Goal: Task Accomplishment & Management: Use online tool/utility

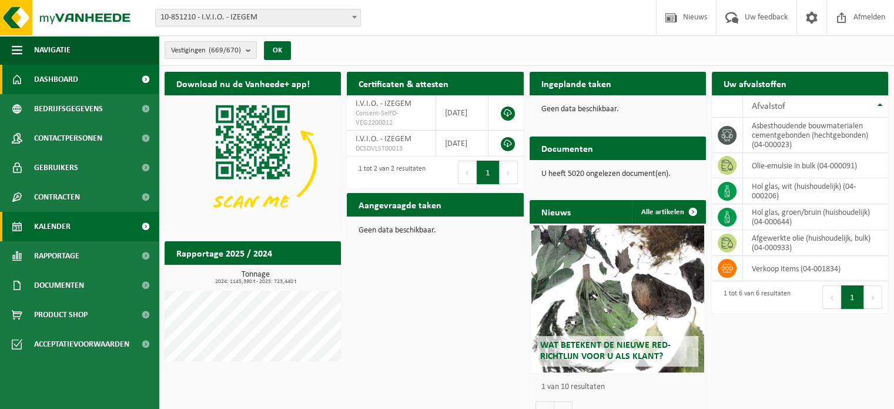
click at [56, 226] on span "Kalender" at bounding box center [52, 226] width 36 height 29
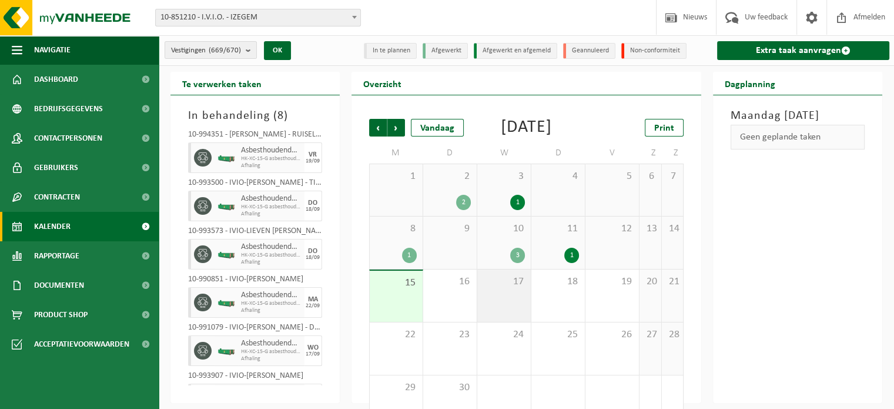
click at [513, 288] on span "17" at bounding box center [504, 281] width 42 height 13
click at [266, 26] on div "Vestiging: 10-851210 - I.V.I.O. - IZEGEM 10-955711 - I.V.I.O - DECOCK ROBBE - L…" at bounding box center [447, 18] width 894 height 36
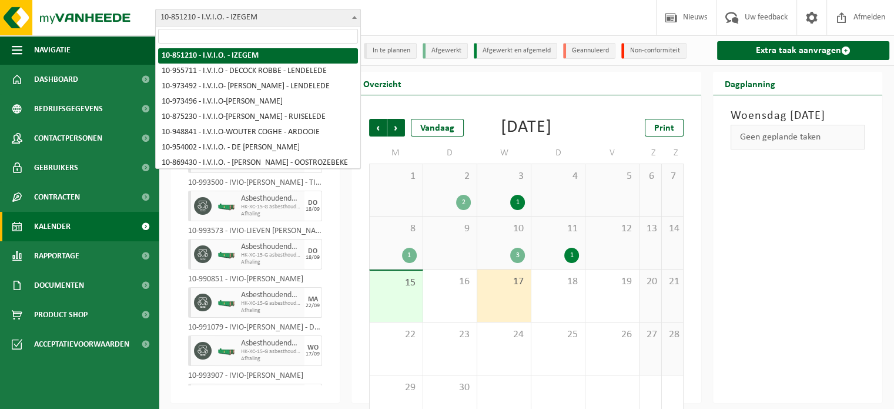
click at [287, 19] on span "10-851210 - I.V.I.O. - IZEGEM" at bounding box center [258, 17] width 205 height 16
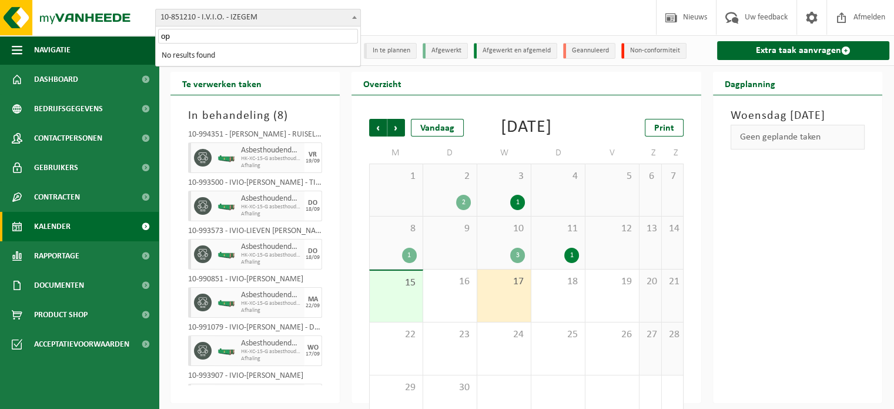
type input "o"
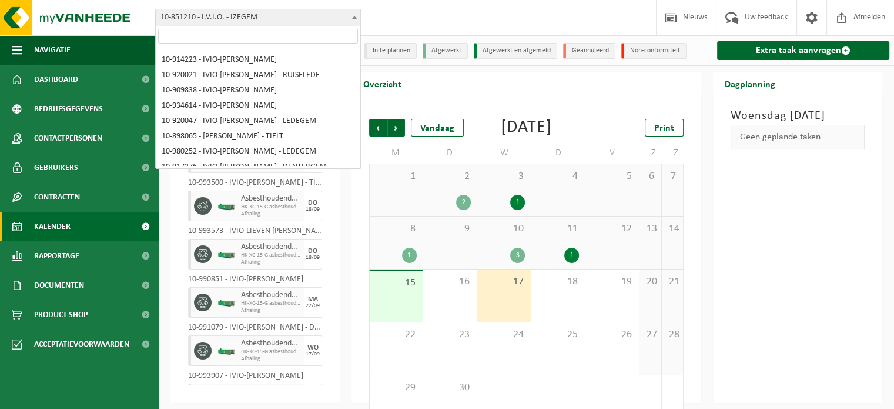
scroll to position [8280, 0]
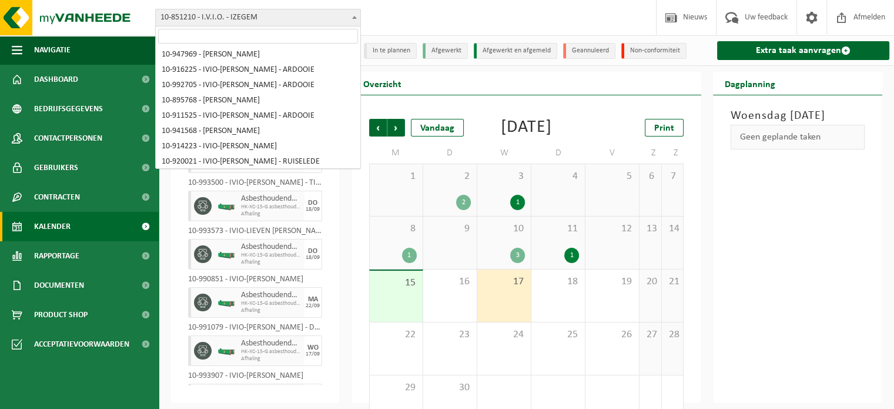
click at [309, 36] on input "search" at bounding box center [258, 36] width 200 height 15
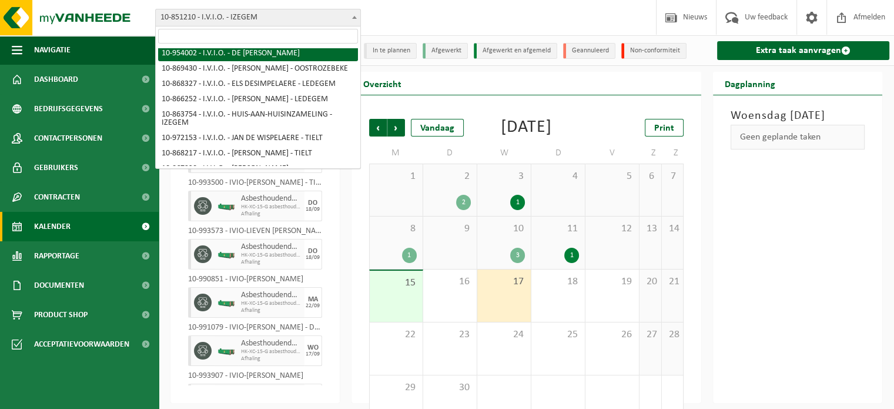
scroll to position [118, 0]
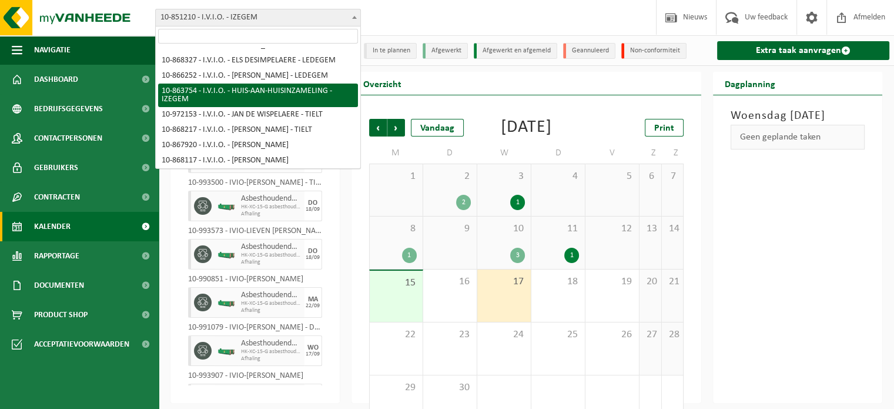
select select "101903"
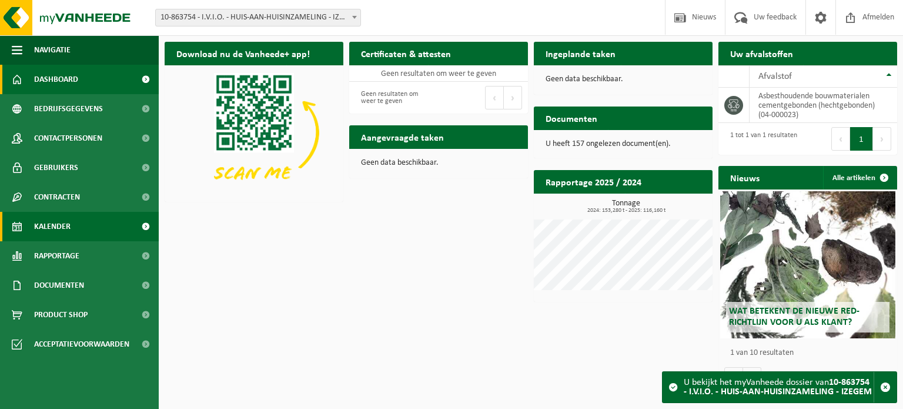
click at [75, 230] on link "Kalender" at bounding box center [79, 226] width 159 height 29
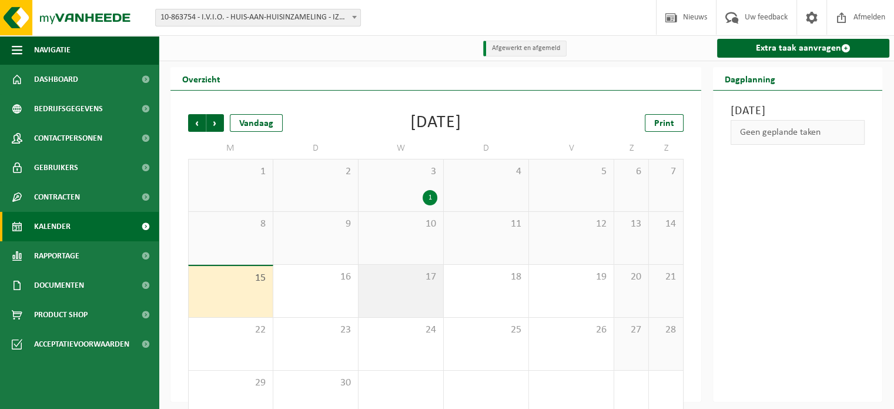
click at [427, 298] on div "17" at bounding box center [401, 291] width 85 height 52
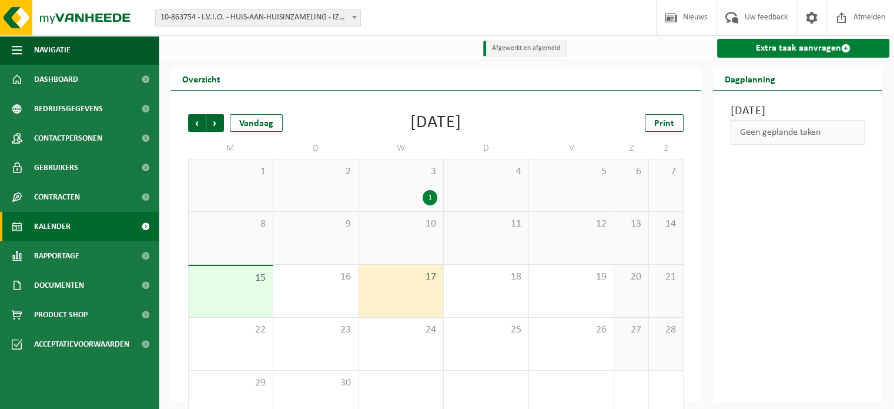
click at [802, 43] on link "Extra taak aanvragen" at bounding box center [803, 48] width 172 height 19
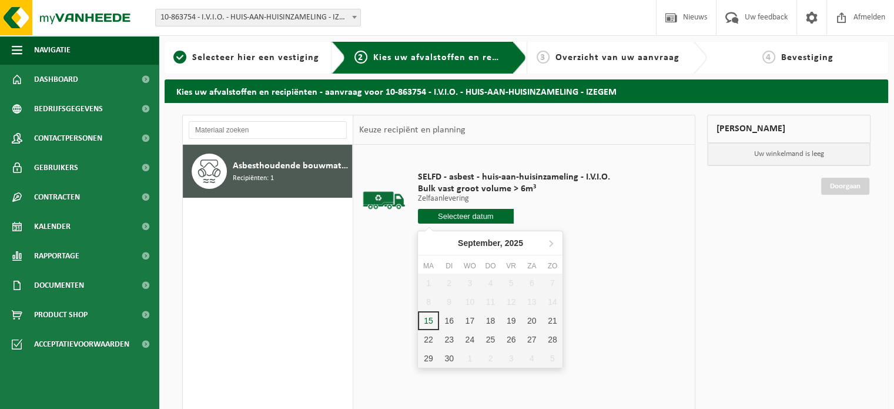
click at [453, 216] on input "text" at bounding box center [466, 216] width 96 height 15
click at [467, 315] on div "17" at bounding box center [470, 320] width 21 height 19
type input "Van [DATE]"
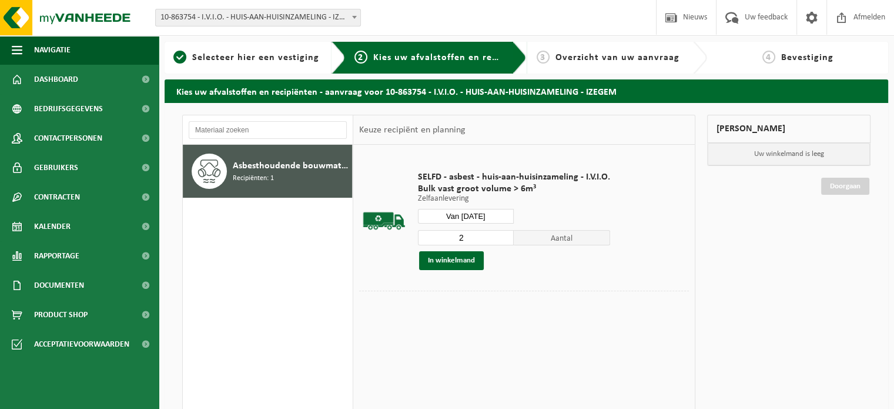
type input "2"
click at [504, 233] on input "2" at bounding box center [466, 237] width 96 height 15
click at [449, 265] on button "In winkelmand" at bounding box center [451, 260] width 65 height 19
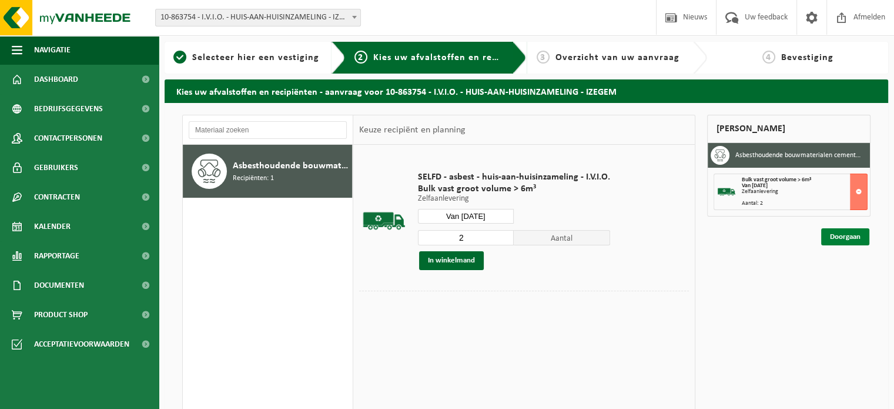
click at [831, 232] on link "Doorgaan" at bounding box center [845, 236] width 48 height 17
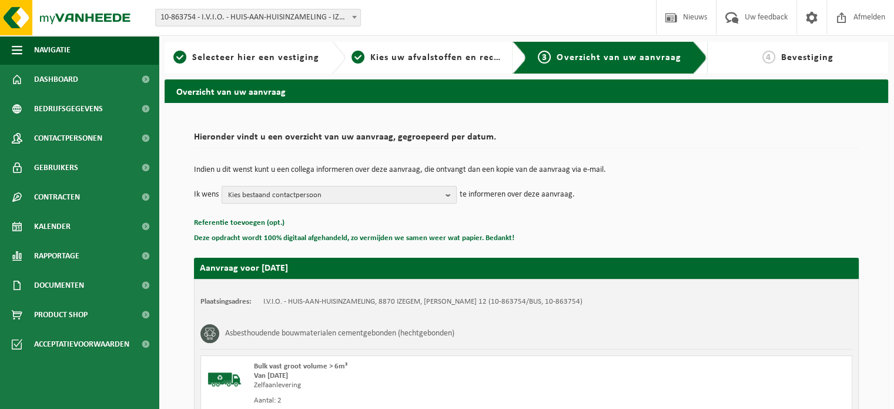
click at [397, 191] on span "Kies bestaand contactpersoon" at bounding box center [334, 195] width 213 height 18
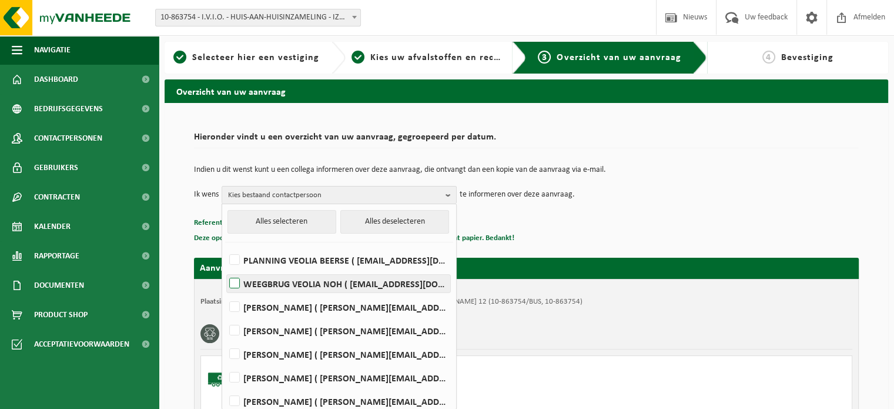
click at [289, 282] on label "WEEGBRUG VEOLIA NOH ( be.ves.weegbrug.noh.all@veolia.com )" at bounding box center [338, 284] width 223 height 18
click at [225, 269] on input "WEEGBRUG VEOLIA NOH ( be.ves.weegbrug.noh.all@veolia.com )" at bounding box center [225, 268] width 1 height 1
checkbox input "true"
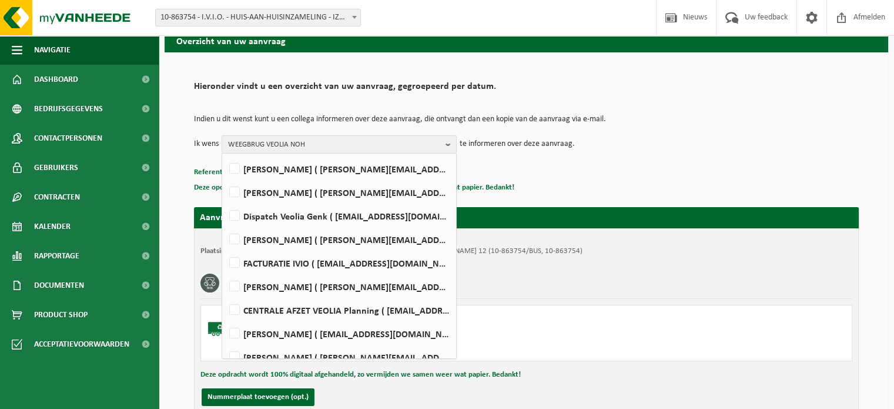
scroll to position [160, 0]
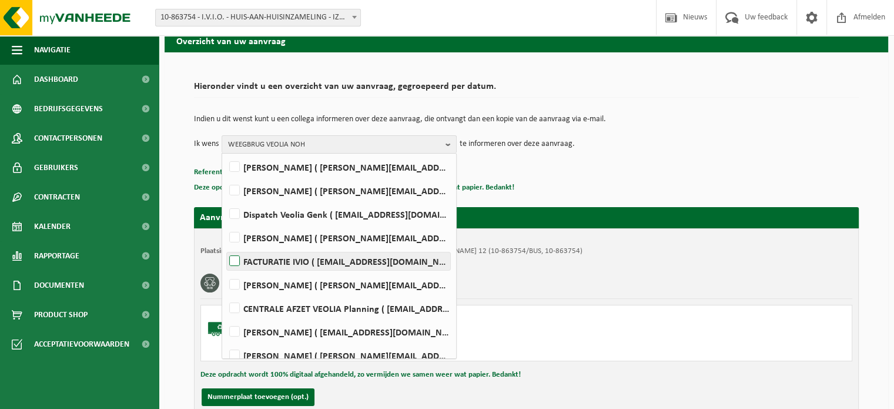
click at [329, 260] on label "FACTURATIE IVIO ( info@ivio.be )" at bounding box center [338, 261] width 223 height 18
click at [225, 246] on input "FACTURATIE IVIO ( info@ivio.be )" at bounding box center [225, 246] width 1 height 1
checkbox input "true"
click at [497, 314] on div "Bulk vast groot volume > 6m³" at bounding box center [414, 315] width 320 height 9
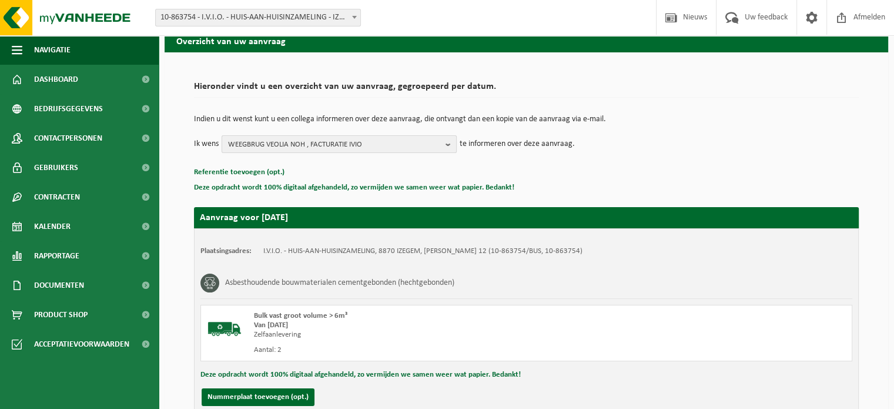
click at [443, 144] on button "WEEGBRUG VEOLIA NOH , FACTURATIE IVIO" at bounding box center [339, 144] width 235 height 18
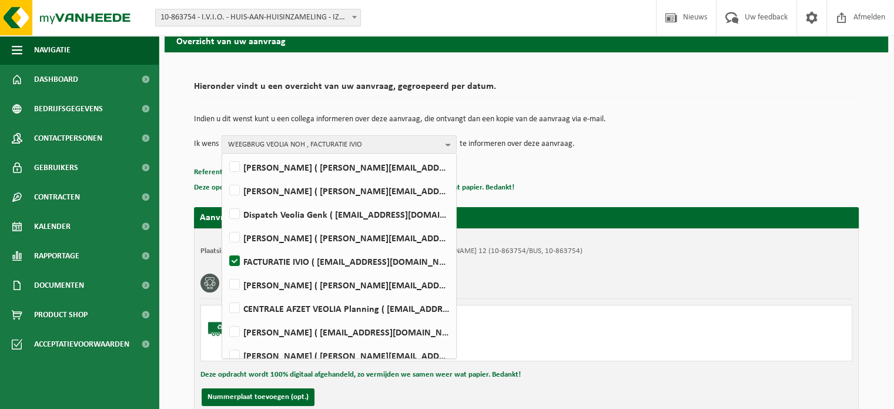
click at [544, 159] on div "Indien u dit wenst kunt u een collega informeren over deze aanvraag, die ontvan…" at bounding box center [526, 133] width 665 height 61
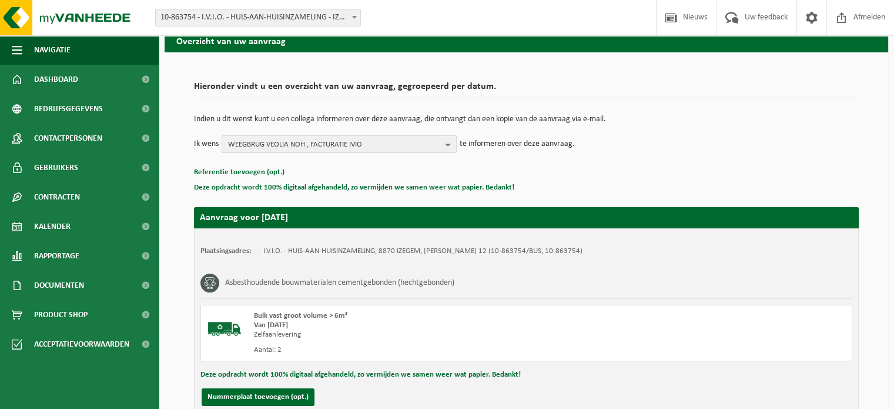
click at [416, 143] on span "WEEGBRUG VEOLIA NOH , FACTURATIE IVIO" at bounding box center [334, 145] width 213 height 18
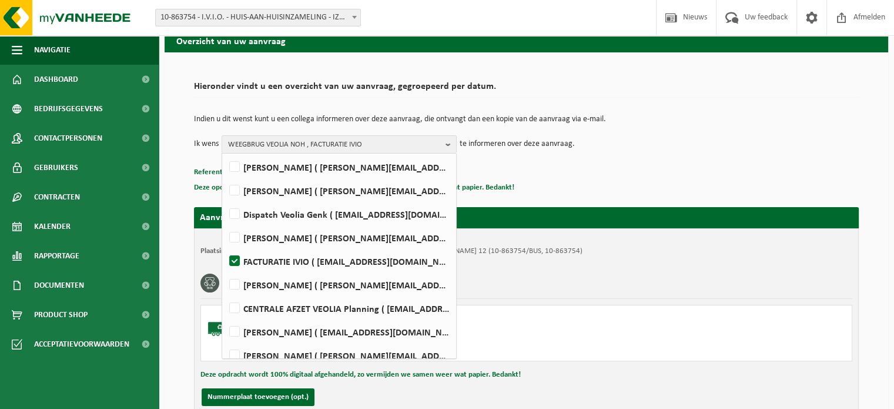
click at [510, 188] on p "Deze opdracht wordt 100% digitaal afgehandeld, zo vermijden we samen weer wat p…" at bounding box center [526, 187] width 665 height 15
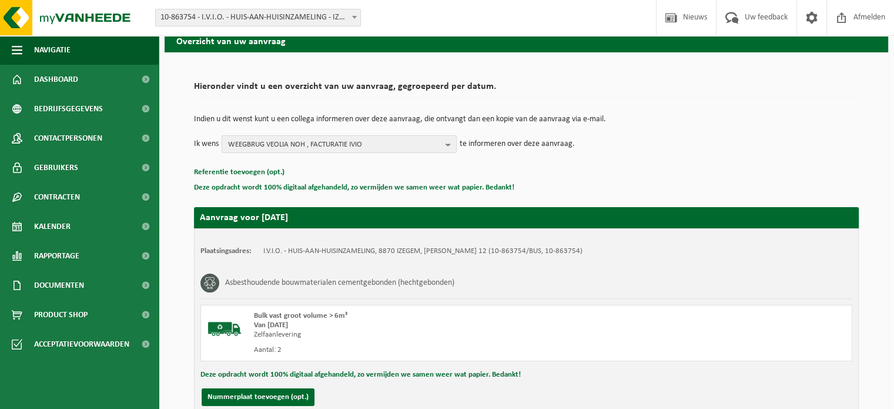
click at [608, 188] on p "Deze opdracht wordt 100% digitaal afgehandeld, zo vermijden we samen weer wat p…" at bounding box center [526, 187] width 665 height 15
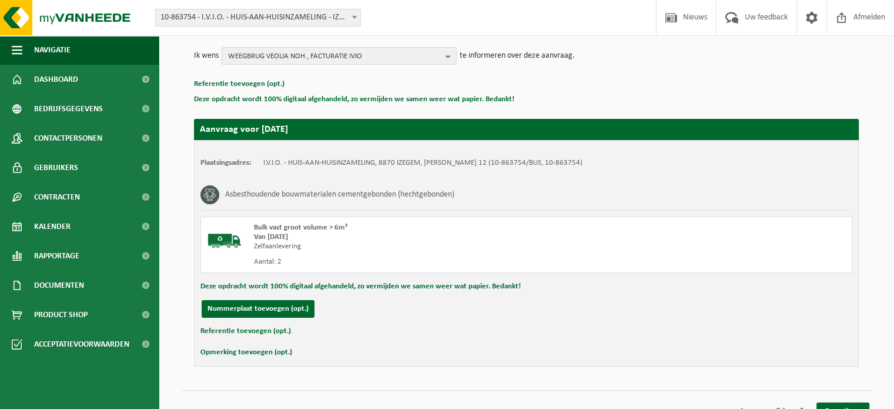
scroll to position [155, 0]
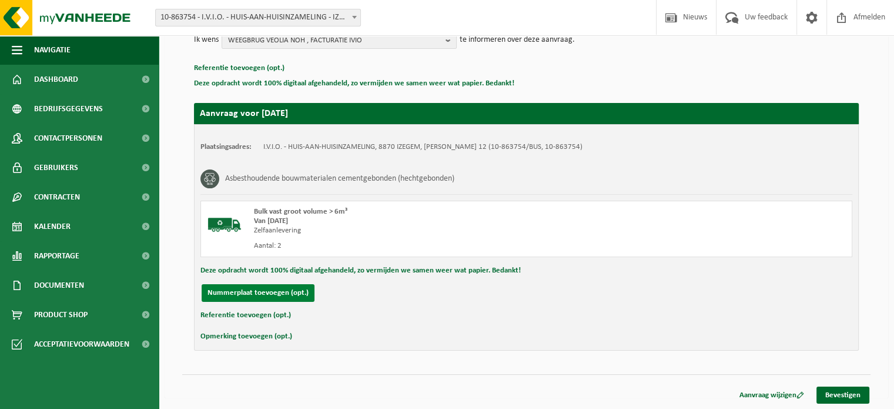
click at [270, 293] on button "Nummerplaat toevoegen (opt.)" at bounding box center [258, 293] width 113 height 18
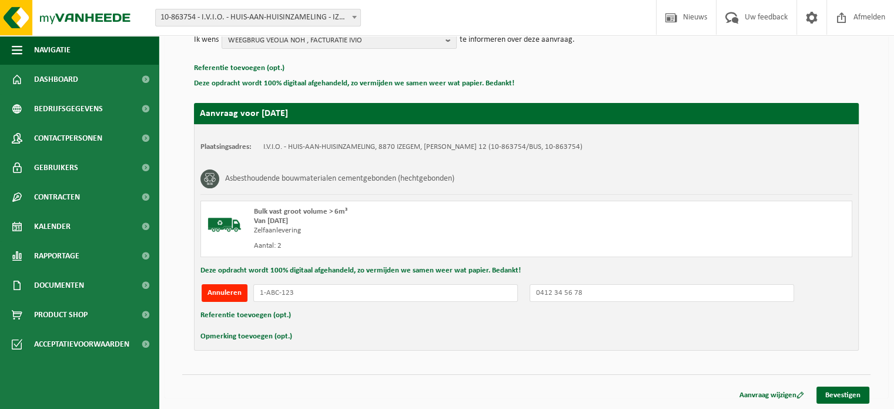
click at [387, 329] on div "Opmerking toevoegen (opt.)" at bounding box center [526, 336] width 652 height 15
click at [485, 297] on input "text" at bounding box center [385, 293] width 265 height 18
click at [856, 394] on link "Bevestigen" at bounding box center [843, 394] width 53 height 17
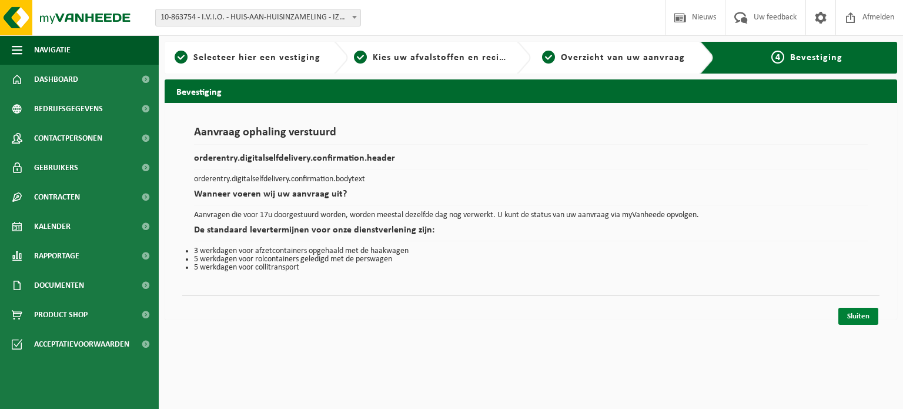
click at [859, 316] on link "Sluiten" at bounding box center [858, 315] width 40 height 17
